Goal: Task Accomplishment & Management: Manage account settings

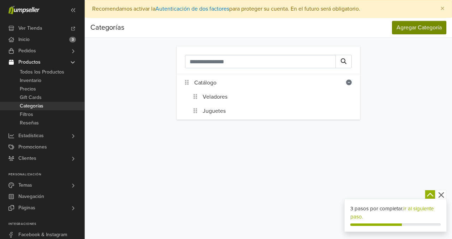
click at [436, 30] on button "Agregar Categoría" at bounding box center [419, 27] width 54 height 13
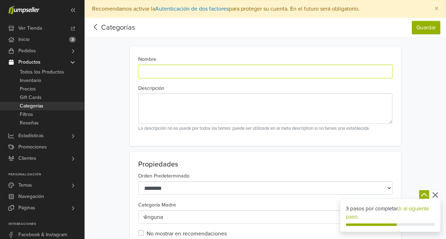
click at [164, 71] on input "Nombre" at bounding box center [265, 71] width 254 height 13
type input "********"
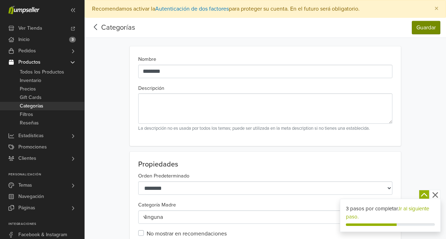
click at [432, 32] on button "Guardar" at bounding box center [426, 27] width 29 height 13
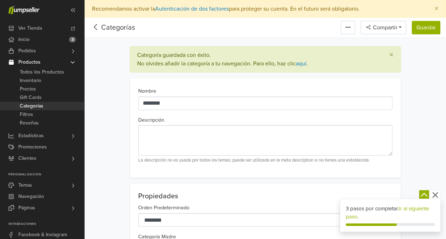
click at [98, 26] on icon at bounding box center [95, 27] width 11 height 9
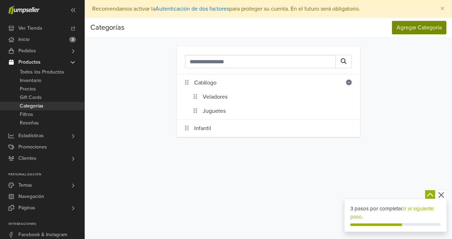
click at [410, 30] on button "Agregar Categoría" at bounding box center [419, 27] width 54 height 13
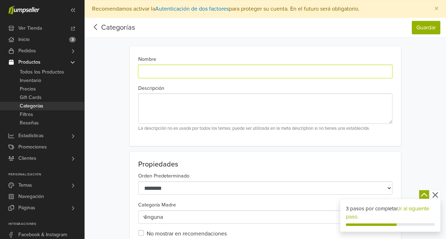
click at [171, 74] on input "Nombre" at bounding box center [265, 71] width 254 height 13
type input "*******"
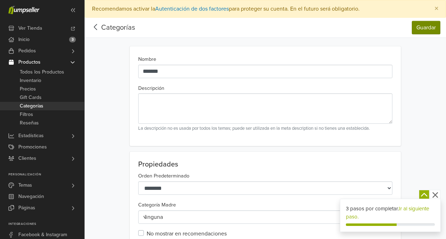
click at [425, 33] on button "Guardar" at bounding box center [426, 27] width 29 height 13
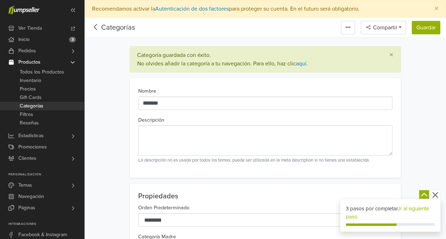
click at [97, 26] on icon at bounding box center [95, 27] width 11 height 9
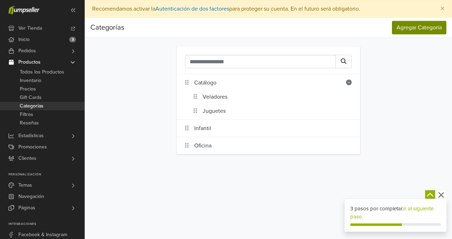
click at [434, 31] on button "Agregar Categoría" at bounding box center [419, 27] width 54 height 13
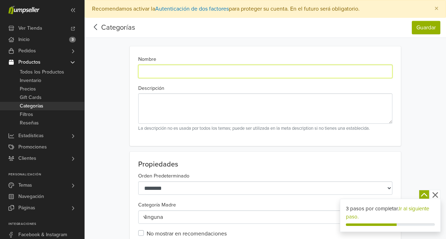
click at [167, 72] on input "Nombre" at bounding box center [265, 71] width 254 height 13
type input "*********"
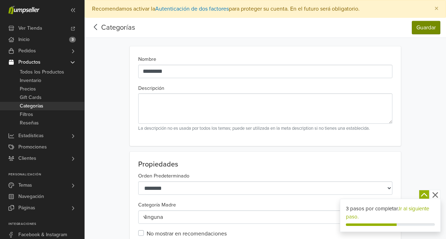
click at [428, 26] on button "Guardar" at bounding box center [426, 27] width 29 height 13
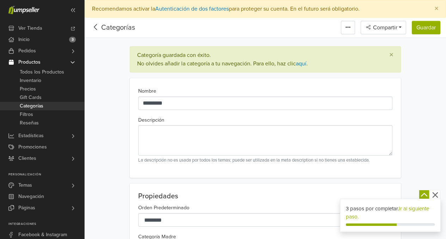
click at [94, 27] on icon at bounding box center [95, 27] width 3 height 6
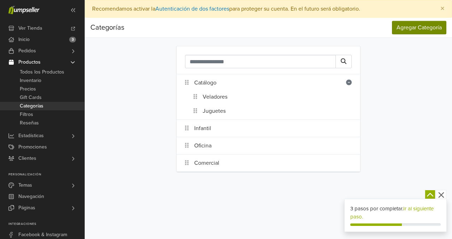
click at [407, 33] on button "Agregar Categoría" at bounding box center [419, 27] width 54 height 13
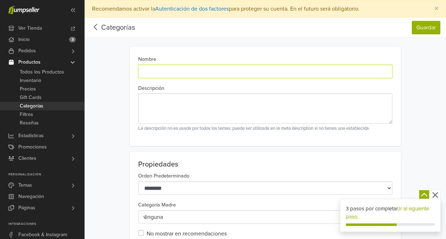
click at [154, 68] on input "Nombre" at bounding box center [265, 71] width 254 height 13
type input "*****"
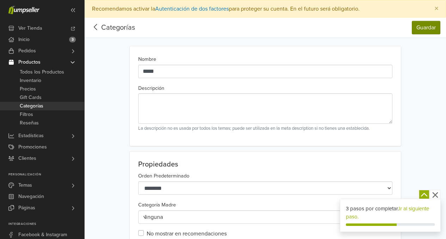
click at [434, 28] on button "Guardar" at bounding box center [426, 27] width 29 height 13
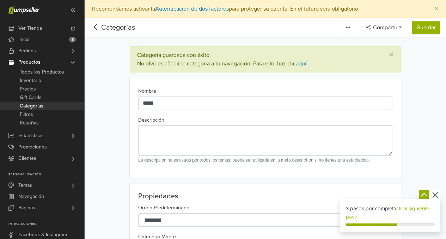
click at [98, 28] on icon at bounding box center [95, 27] width 11 height 9
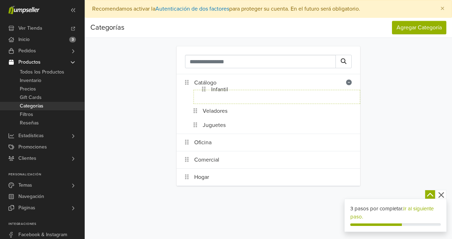
drag, startPoint x: 185, startPoint y: 130, endPoint x: 210, endPoint y: 95, distance: 43.0
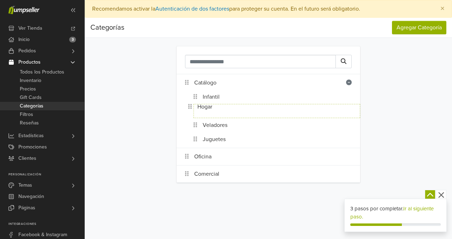
drag, startPoint x: 186, startPoint y: 176, endPoint x: 198, endPoint y: 107, distance: 69.8
drag, startPoint x: 187, startPoint y: 159, endPoint x: 199, endPoint y: 126, distance: 35.7
drag, startPoint x: 186, startPoint y: 167, endPoint x: 195, endPoint y: 138, distance: 30.2
drag, startPoint x: 205, startPoint y: 126, endPoint x: 196, endPoint y: 114, distance: 14.8
drag, startPoint x: 205, startPoint y: 140, endPoint x: 194, endPoint y: 120, distance: 22.7
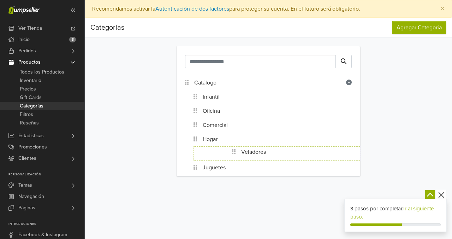
drag, startPoint x: 193, startPoint y: 152, endPoint x: 232, endPoint y: 151, distance: 38.5
drag, startPoint x: 192, startPoint y: 153, endPoint x: 206, endPoint y: 142, distance: 18.3
click at [206, 142] on ol "Infantil Oficina Comercial Hogar Veladores Juguetes" at bounding box center [272, 132] width 175 height 85
drag, startPoint x: 197, startPoint y: 154, endPoint x: 211, endPoint y: 154, distance: 13.8
drag, startPoint x: 197, startPoint y: 155, endPoint x: 196, endPoint y: 139, distance: 15.9
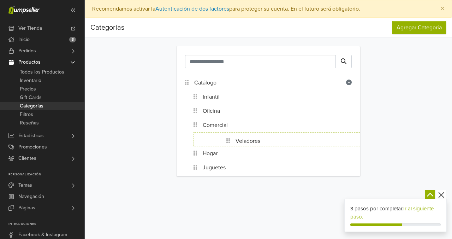
drag, startPoint x: 195, startPoint y: 156, endPoint x: 227, endPoint y: 146, distance: 33.0
drag, startPoint x: 196, startPoint y: 144, endPoint x: 193, endPoint y: 158, distance: 14.3
click at [154, 159] on div "Catálogo Infantil Oficina Comercial Hogar Veladores Juguetes" at bounding box center [268, 111] width 367 height 147
click at [52, 72] on span "Todos los Productos" at bounding box center [42, 72] width 44 height 8
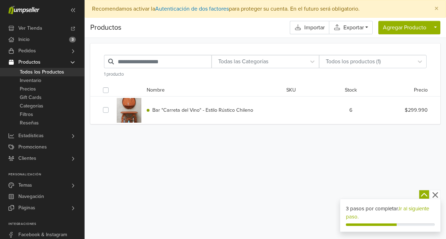
click at [206, 110] on span "Bar "Carreta del Vino" - Estilo Rústico Chileno" at bounding box center [202, 110] width 101 height 6
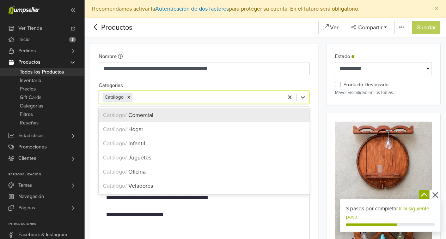
click at [137, 97] on div at bounding box center [207, 97] width 146 height 10
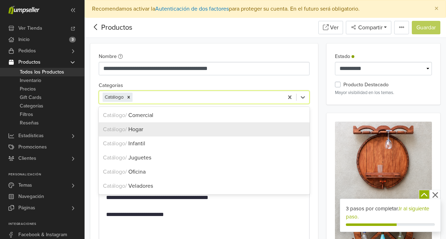
click at [143, 131] on span "Hogar" at bounding box center [135, 129] width 15 height 7
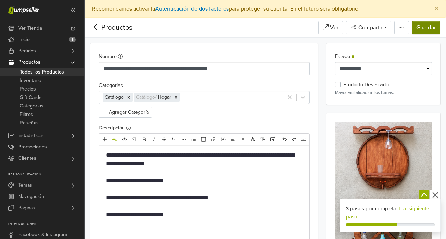
click at [426, 31] on button "Guardar" at bounding box center [426, 27] width 29 height 13
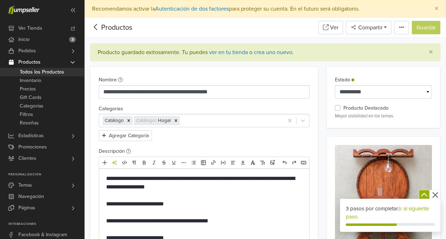
click at [99, 28] on icon at bounding box center [95, 27] width 11 height 9
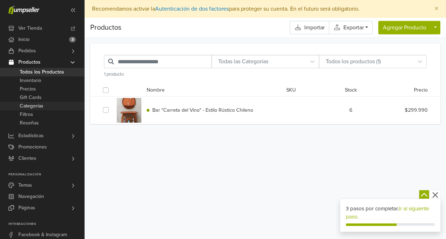
click at [42, 108] on span "Categorías" at bounding box center [32, 106] width 24 height 8
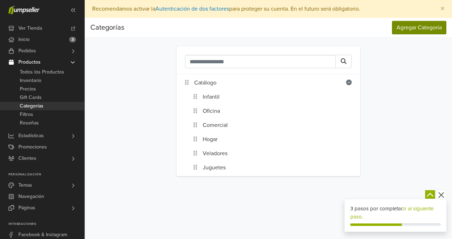
click at [414, 31] on button "Agregar Categoría" at bounding box center [419, 27] width 54 height 13
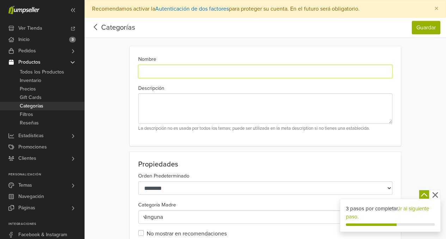
click at [197, 69] on input "Nombre" at bounding box center [265, 71] width 254 height 13
type input "*******"
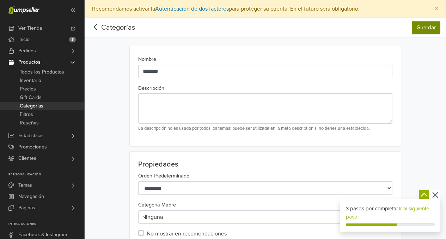
click at [425, 26] on button "Guardar" at bounding box center [426, 27] width 29 height 13
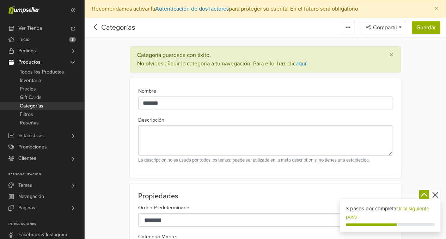
click at [99, 29] on icon at bounding box center [95, 27] width 11 height 9
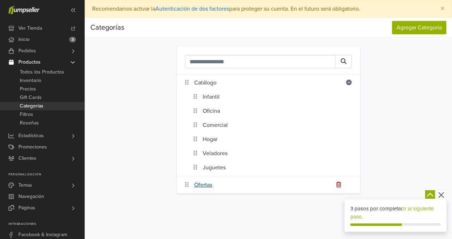
click at [202, 184] on link "Ofertas" at bounding box center [203, 184] width 18 height 8
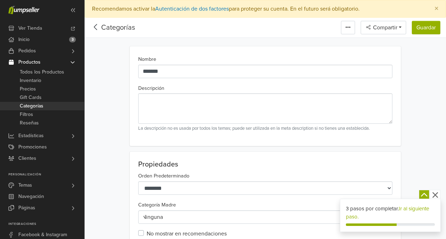
click at [97, 29] on icon at bounding box center [95, 27] width 3 height 6
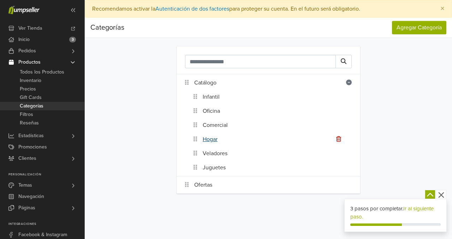
click at [210, 136] on link "Hogar" at bounding box center [210, 139] width 15 height 8
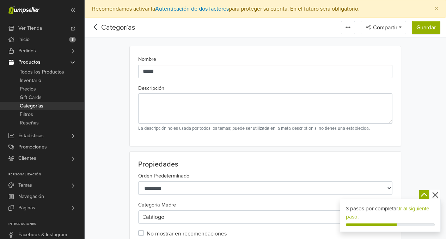
click at [98, 30] on icon at bounding box center [95, 27] width 11 height 9
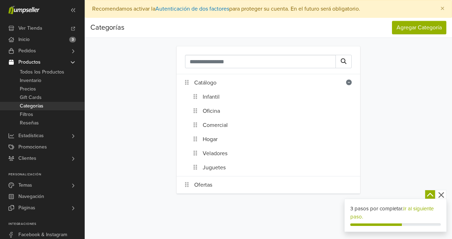
click at [439, 193] on icon "button" at bounding box center [441, 195] width 6 height 6
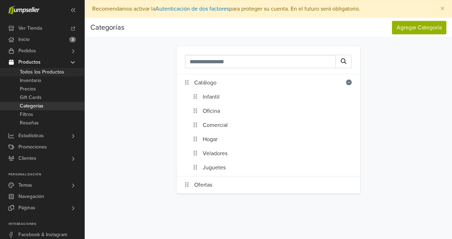
click at [47, 75] on span "Todos los Productos" at bounding box center [42, 72] width 44 height 8
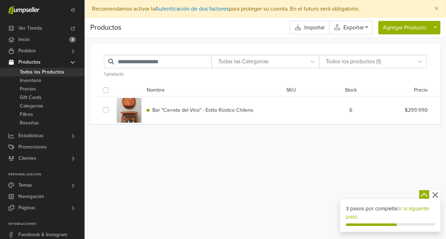
click at [438, 194] on icon "button" at bounding box center [435, 194] width 9 height 9
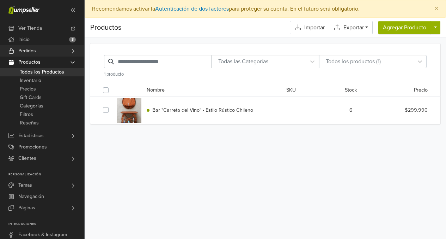
click at [37, 52] on link "Pedidos" at bounding box center [42, 50] width 84 height 11
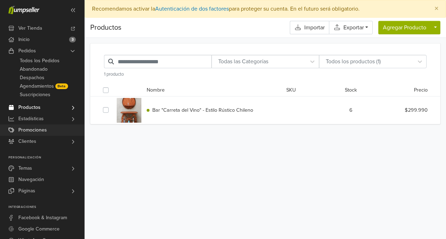
click at [31, 129] on span "Promociones" at bounding box center [32, 129] width 29 height 11
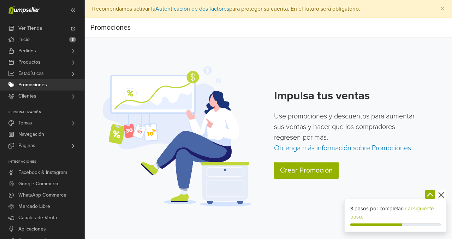
click at [441, 196] on icon "button" at bounding box center [441, 194] width 9 height 9
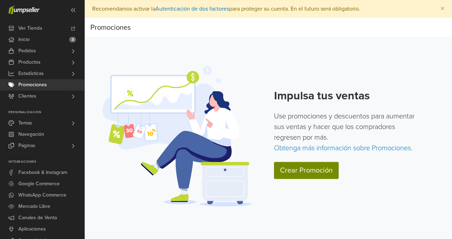
click at [301, 172] on link "Crear Promoción" at bounding box center [306, 170] width 65 height 17
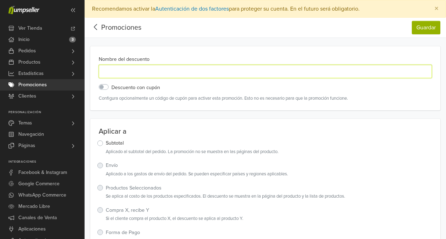
click at [191, 71] on input "Nombre del descuento" at bounding box center [266, 71] width 334 height 13
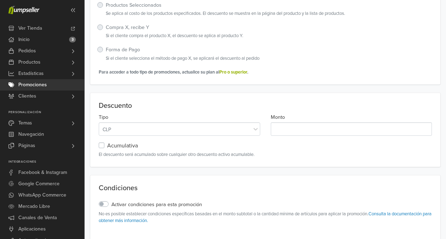
scroll to position [241, 0]
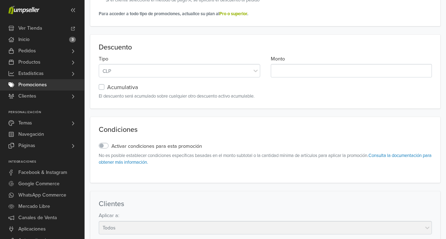
type input "**********"
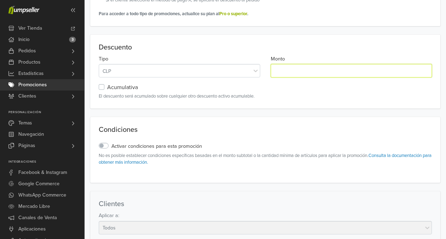
drag, startPoint x: 289, startPoint y: 72, endPoint x: 233, endPoint y: 70, distance: 56.2
click at [233, 70] on div "Tipo CLP Monto *" at bounding box center [266, 68] width 344 height 29
type input "*****"
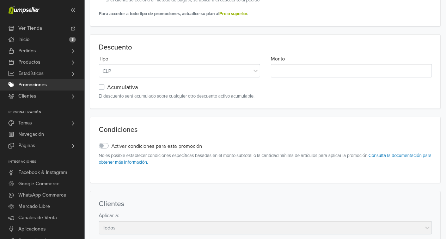
click at [287, 97] on small "El descuento será acumulado sobre cualquier otro descuento activo acumulable." at bounding box center [266, 96] width 334 height 7
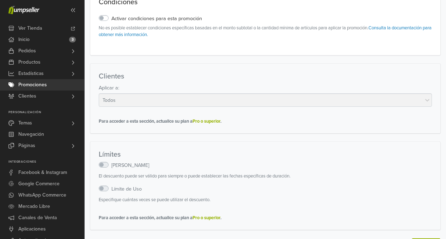
scroll to position [388, 0]
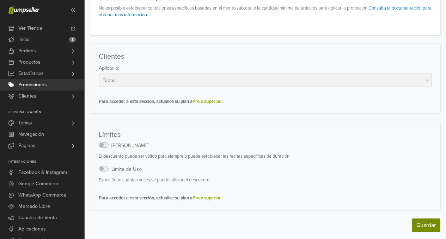
click at [426, 221] on button "Guardar" at bounding box center [426, 224] width 29 height 13
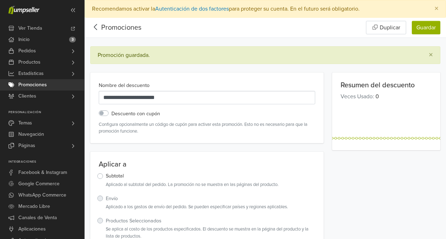
click at [98, 28] on icon at bounding box center [95, 27] width 11 height 9
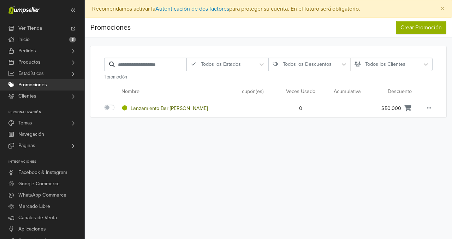
click at [174, 109] on link "Lanzamiento bar de rueda" at bounding box center [169, 108] width 77 height 6
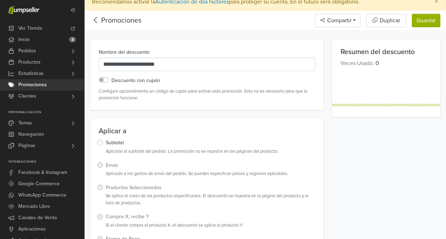
scroll to position [22, 0]
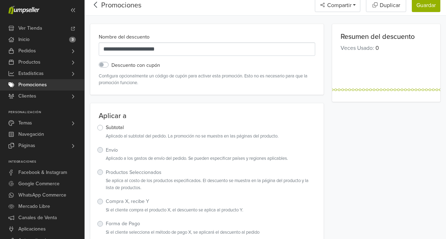
click at [128, 172] on label "Productos Seleccionados" at bounding box center [134, 172] width 56 height 8
click at [106, 172] on label "Productos Seleccionados" at bounding box center [134, 172] width 56 height 8
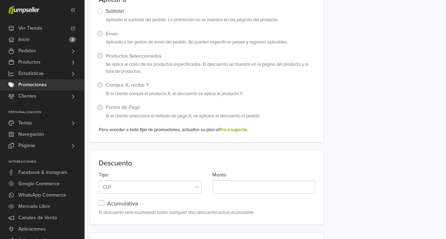
scroll to position [144, 0]
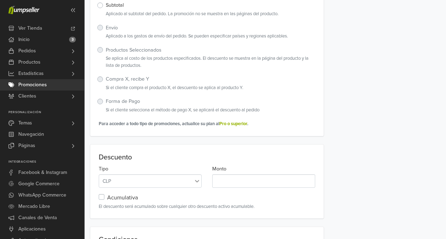
click at [196, 180] on icon at bounding box center [197, 181] width 4 height 2
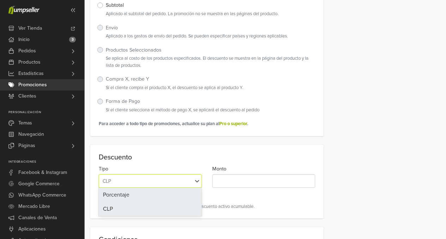
click at [182, 190] on div "Porcentaje" at bounding box center [150, 194] width 103 height 14
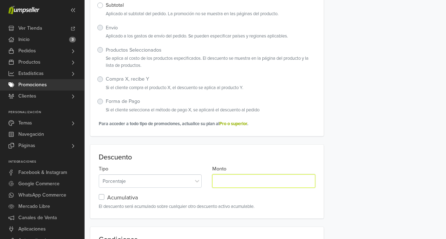
drag, startPoint x: 242, startPoint y: 180, endPoint x: 172, endPoint y: 182, distance: 69.6
click at [172, 182] on div "Tipo Porcentaje Monto *****" at bounding box center [207, 178] width 227 height 29
type input "**"
click at [255, 150] on div "Descuento Tipo Porcentaje Monto ** Acumulativa El descuento será acumulado sobr…" at bounding box center [207, 181] width 234 height 74
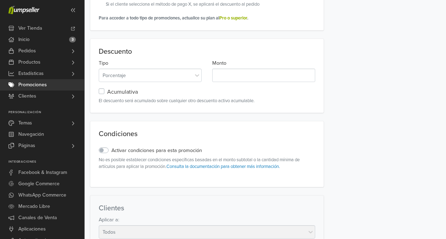
scroll to position [260, 0]
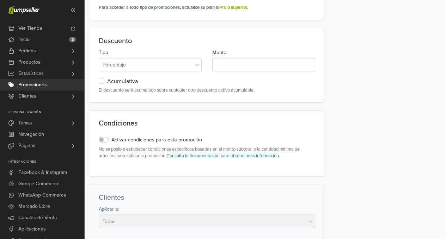
click at [112, 137] on label "Activar condiciones para esta promoción" at bounding box center [157, 140] width 91 height 8
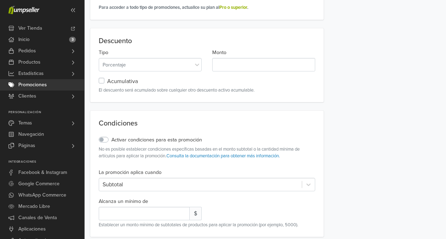
click at [112, 139] on label "Activar condiciones para esta promoción" at bounding box center [157, 140] width 91 height 8
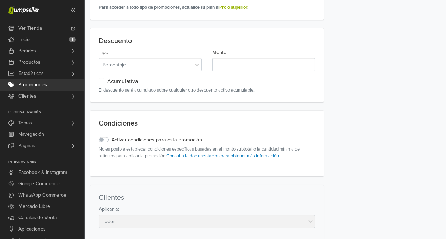
click at [112, 139] on label "Activar condiciones para esta promoción" at bounding box center [157, 140] width 91 height 8
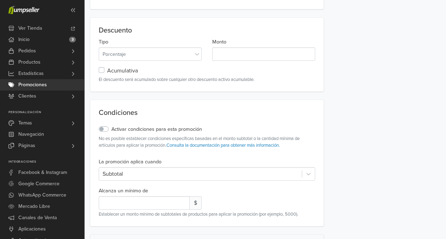
scroll to position [286, 0]
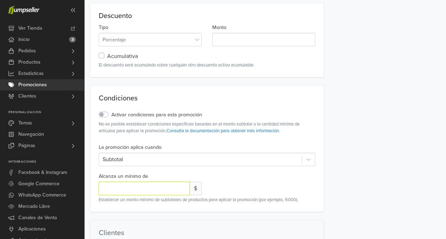
click at [109, 188] on input "*" at bounding box center [144, 187] width 91 height 13
drag, startPoint x: 109, startPoint y: 188, endPoint x: 99, endPoint y: 186, distance: 10.4
click at [99, 186] on input "*" at bounding box center [144, 187] width 91 height 13
click at [244, 181] on div "La promoción aplica cuando Subtotal Alcanza un mínimo de * $" at bounding box center [207, 169] width 227 height 52
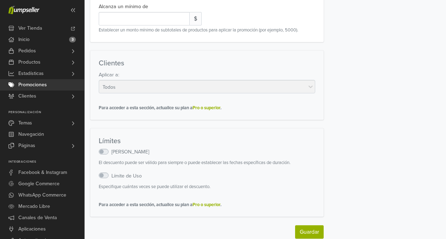
scroll to position [461, 0]
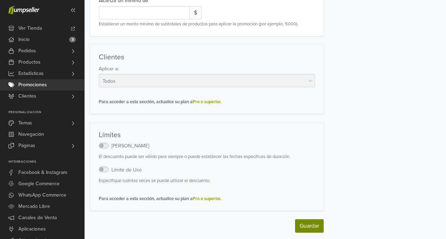
click at [307, 220] on button "Guardar" at bounding box center [309, 225] width 29 height 13
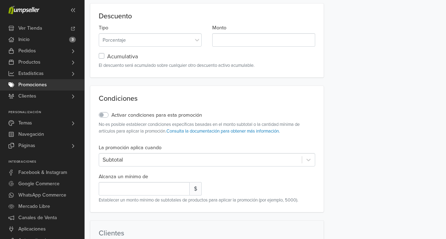
scroll to position [321, 0]
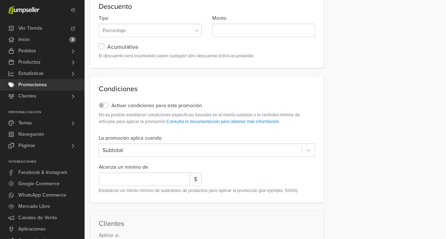
click at [112, 106] on label "Activar condiciones para esta promoción" at bounding box center [157, 106] width 91 height 8
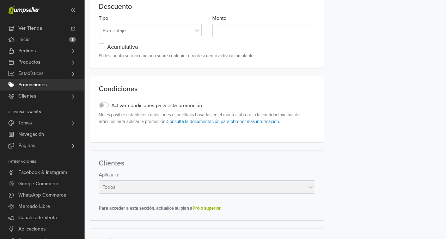
scroll to position [427, 0]
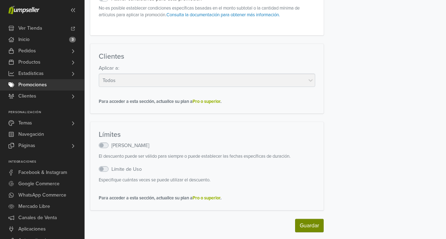
click at [316, 221] on button "Guardar" at bounding box center [309, 224] width 29 height 13
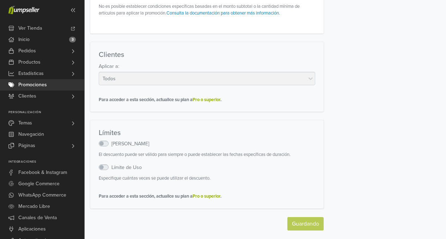
scroll to position [0, 0]
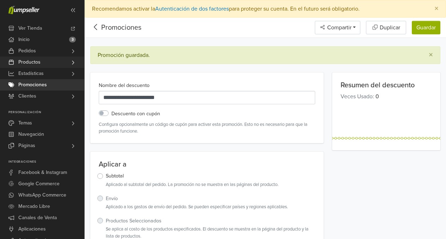
click at [38, 65] on span "Productos" at bounding box center [29, 61] width 22 height 11
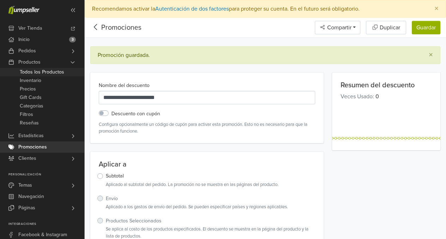
click at [39, 72] on span "Todos los Productos" at bounding box center [42, 72] width 44 height 8
